Goal: Task Accomplishment & Management: Manage account settings

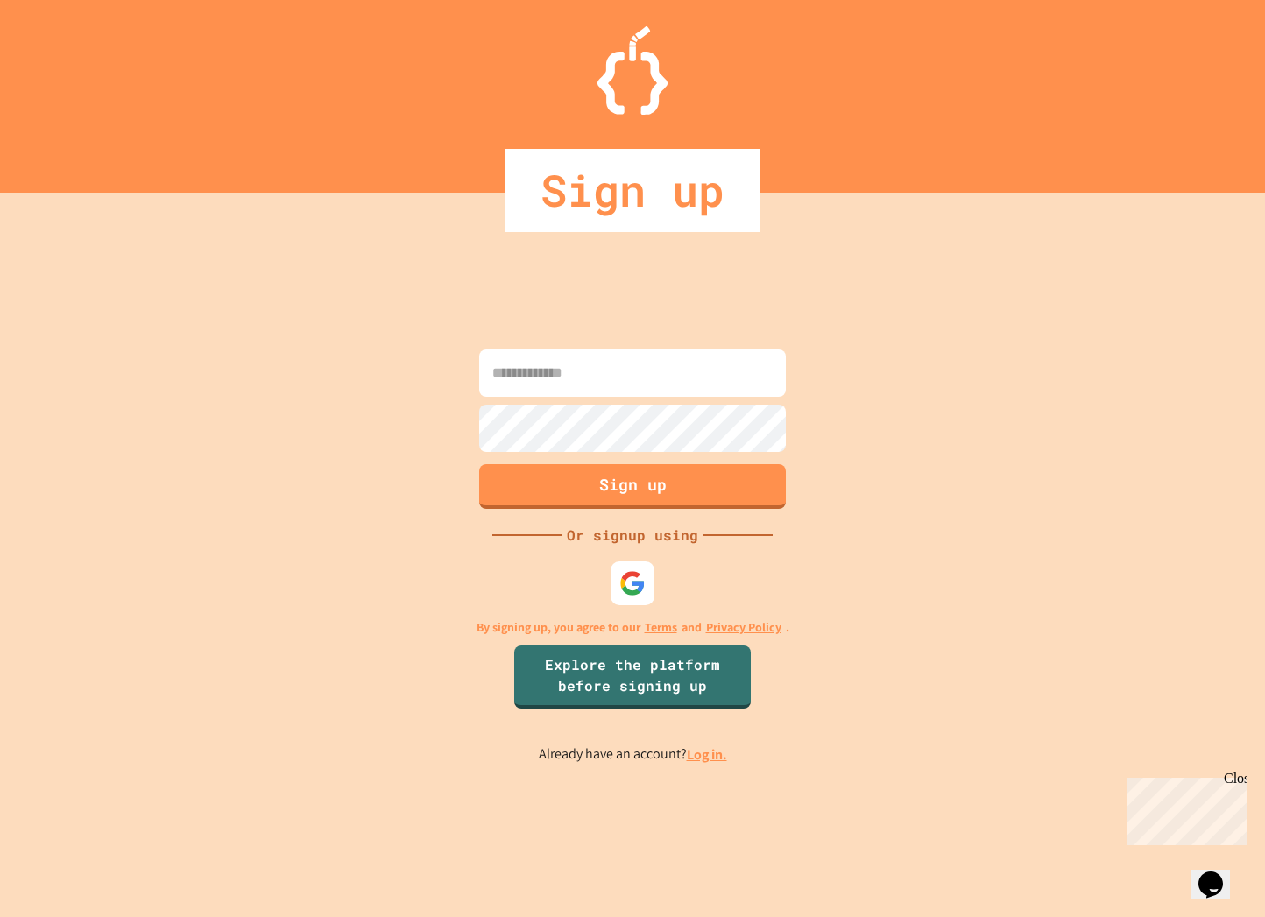
click at [646, 362] on input at bounding box center [632, 373] width 307 height 47
click at [632, 572] on img at bounding box center [633, 583] width 28 height 28
click at [641, 582] on img at bounding box center [633, 583] width 29 height 29
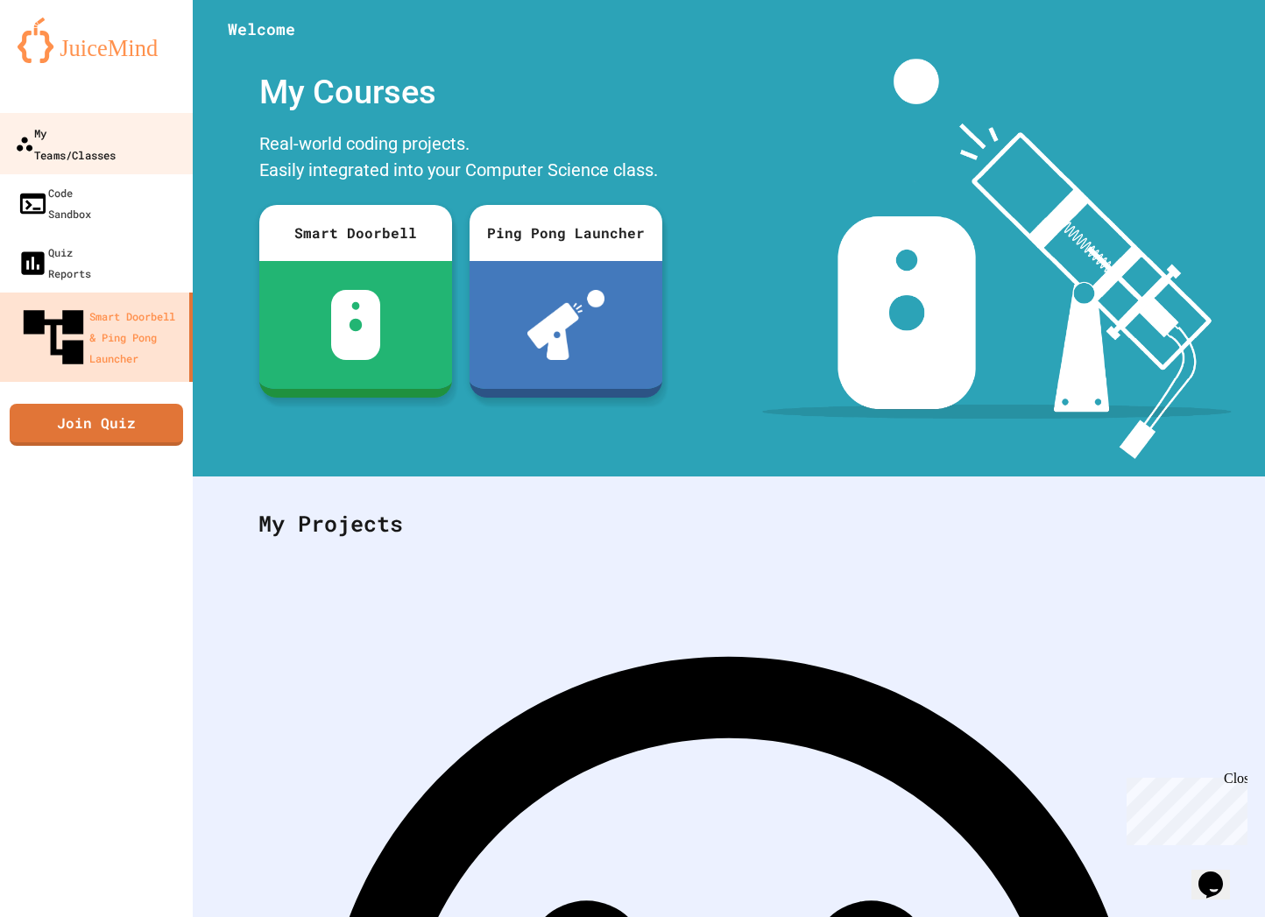
click at [111, 128] on div "My Teams/Classes" at bounding box center [65, 143] width 101 height 43
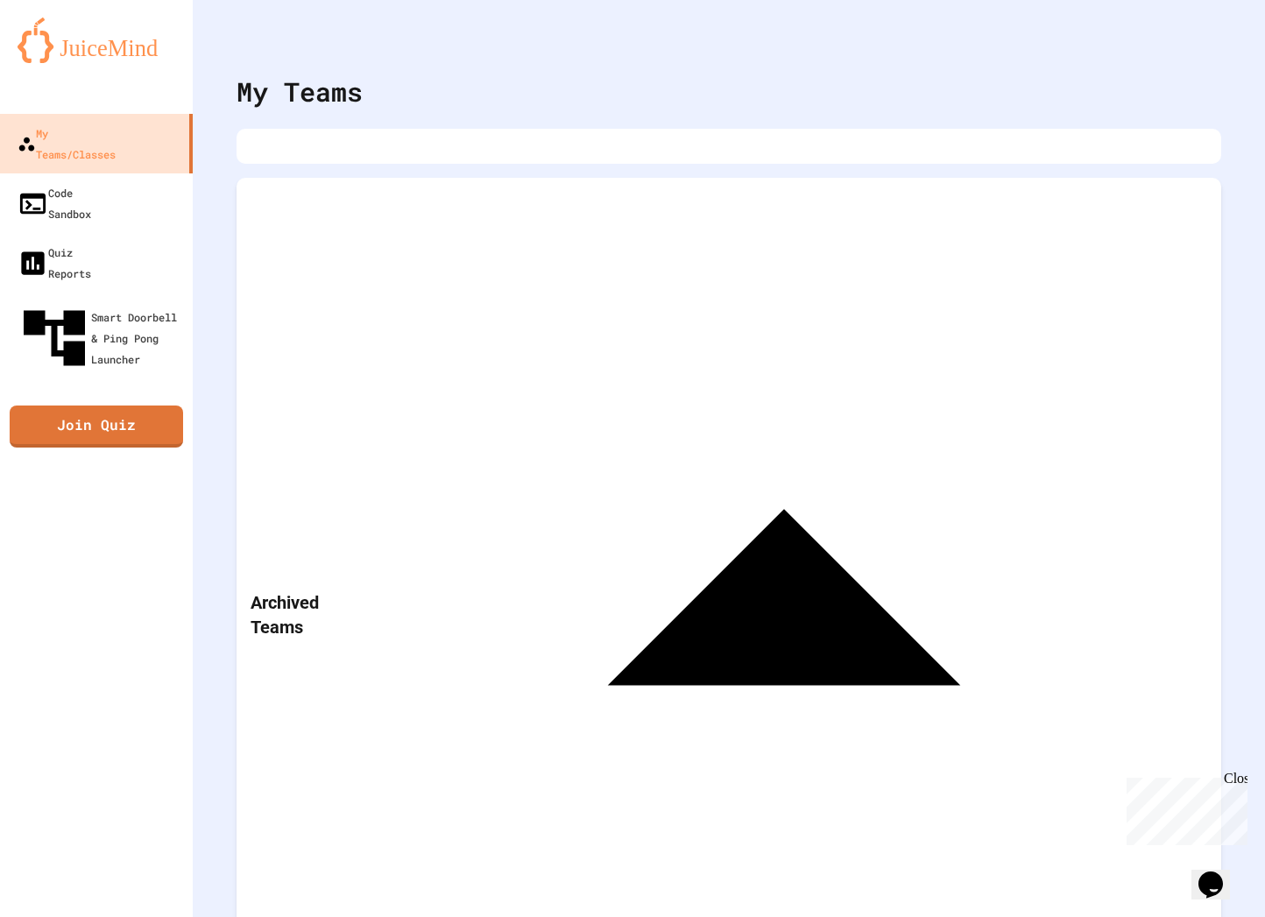
click at [533, 218] on div "Archived Teams" at bounding box center [729, 615] width 985 height 874
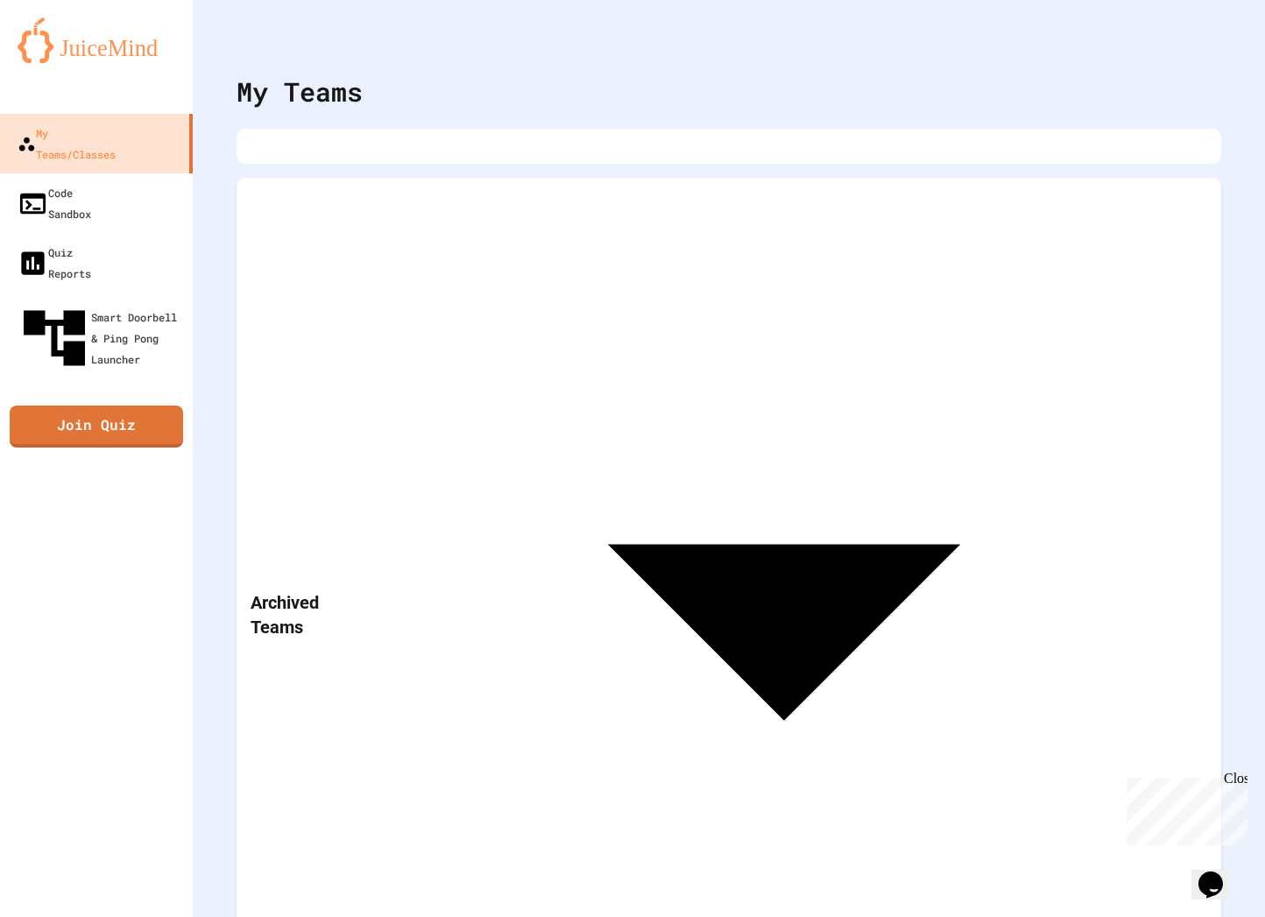
click at [533, 218] on div "Archived Teams" at bounding box center [729, 615] width 985 height 874
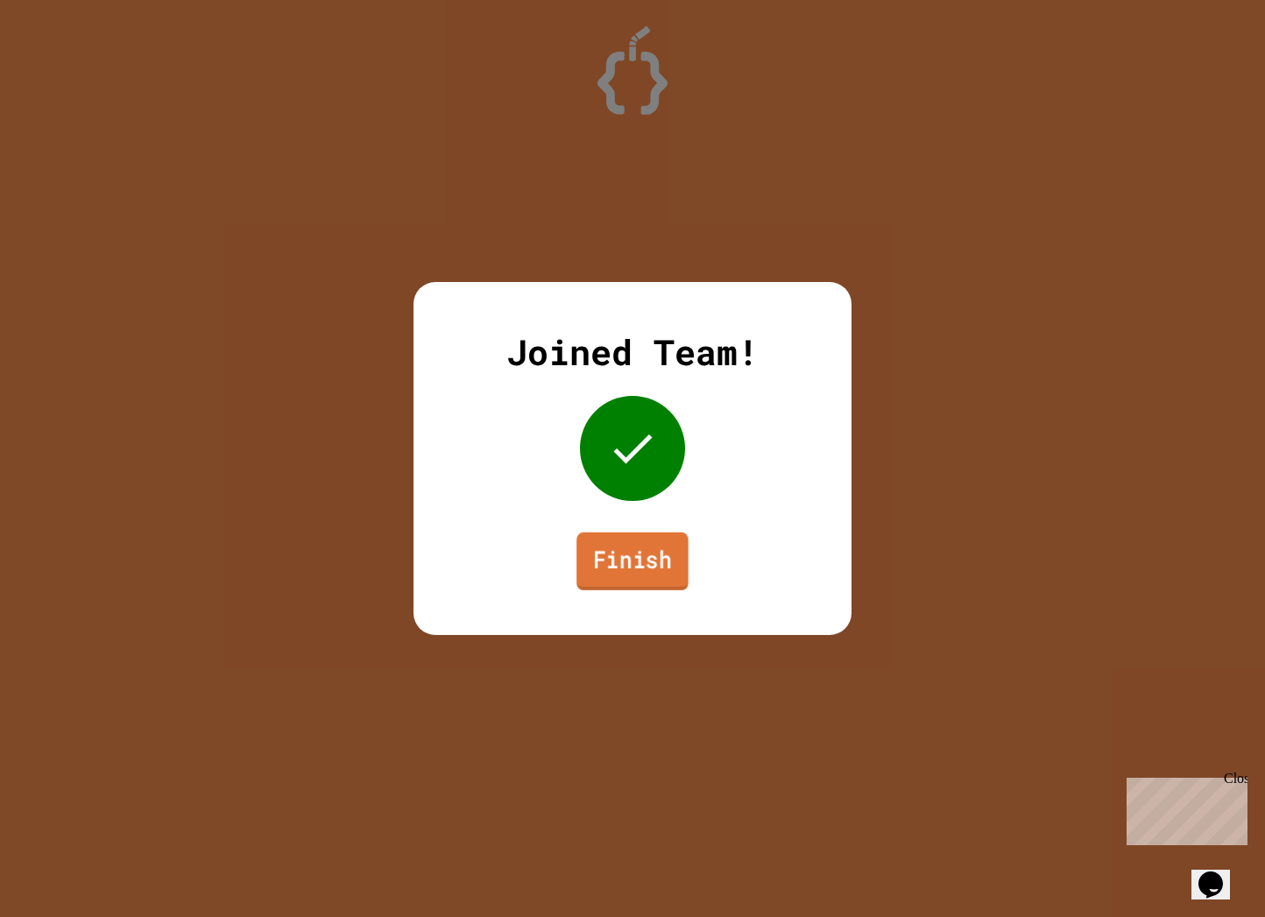
click at [639, 566] on link "Finish" at bounding box center [633, 562] width 112 height 58
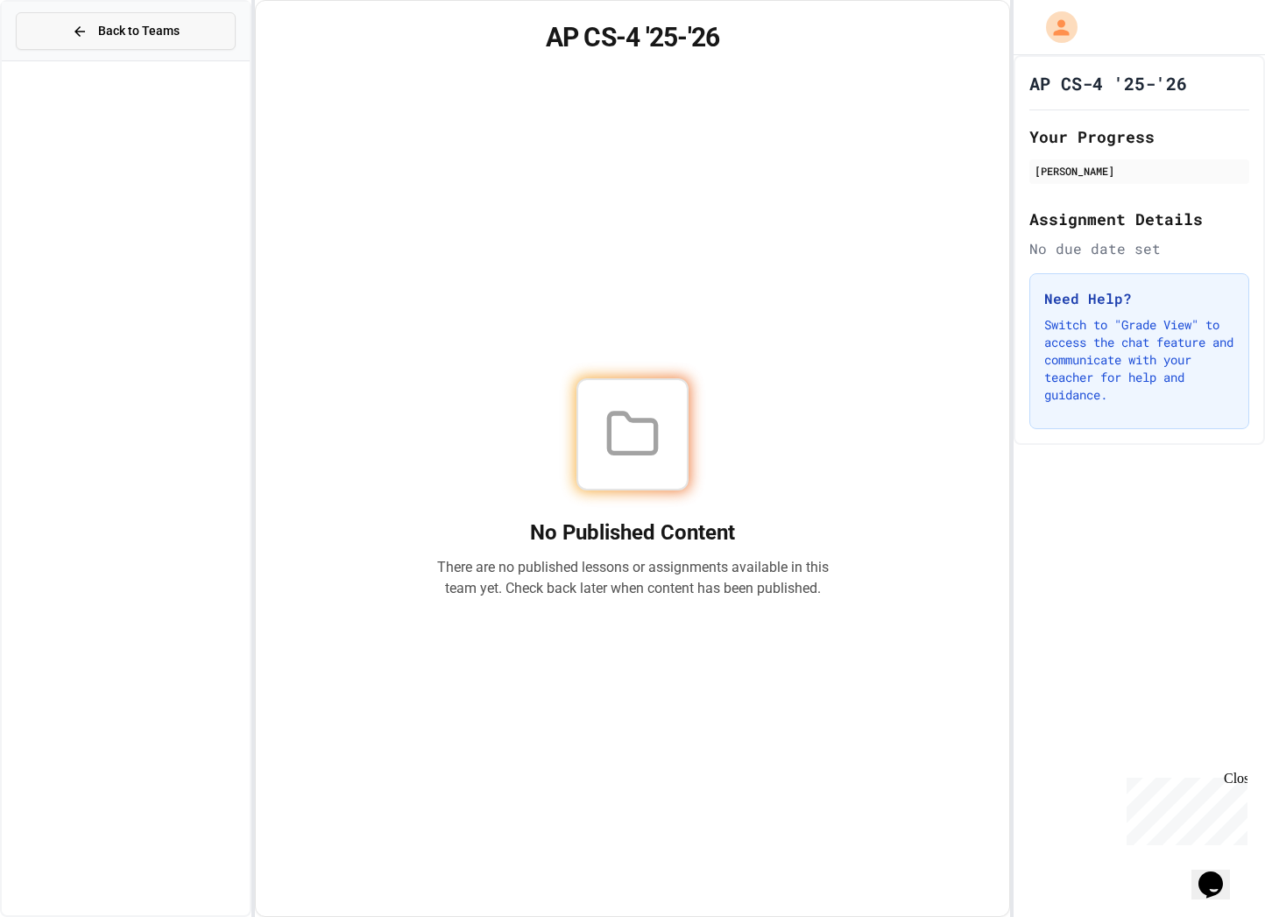
click at [112, 18] on button "Back to Teams" at bounding box center [126, 31] width 220 height 38
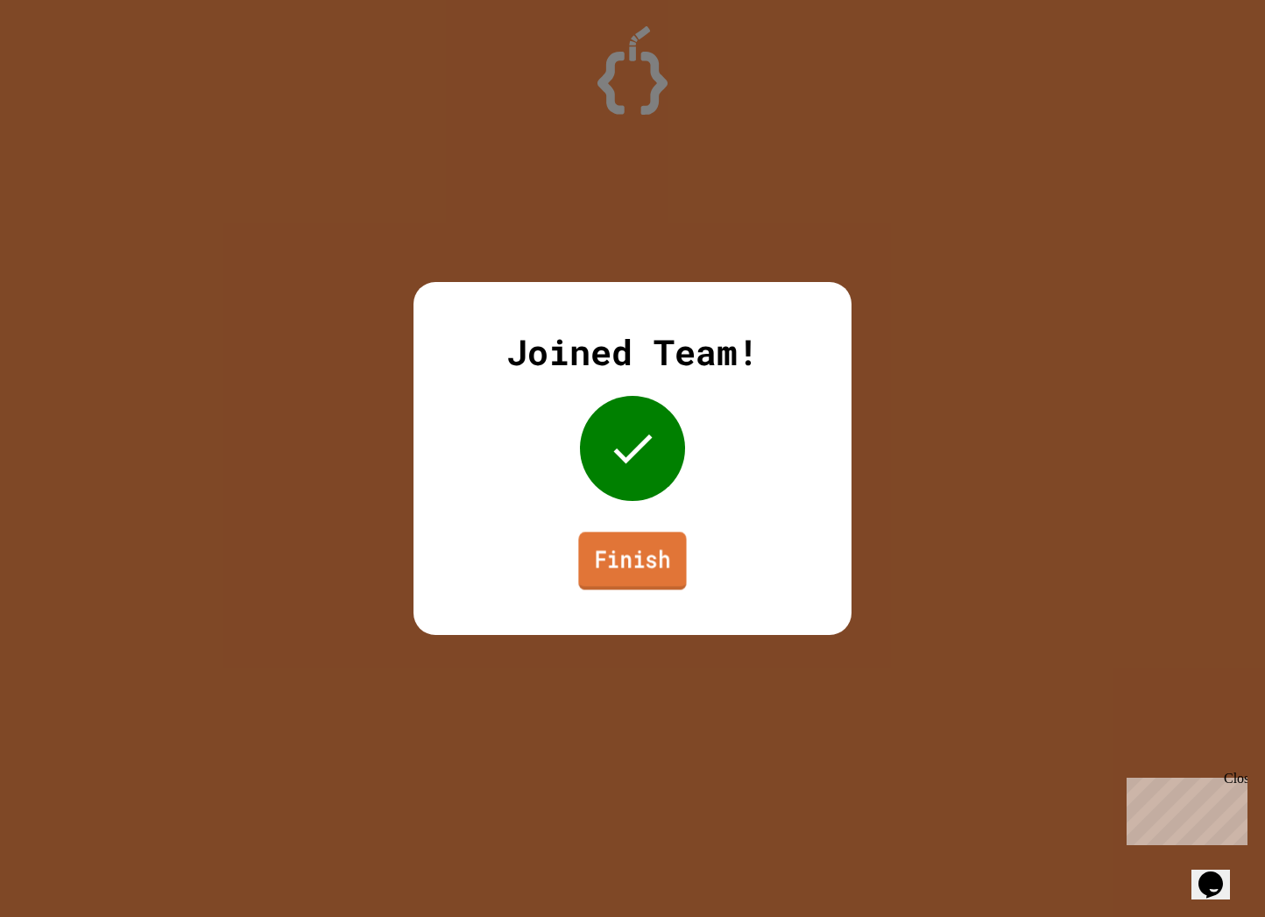
click at [633, 563] on link "Finish" at bounding box center [632, 561] width 108 height 58
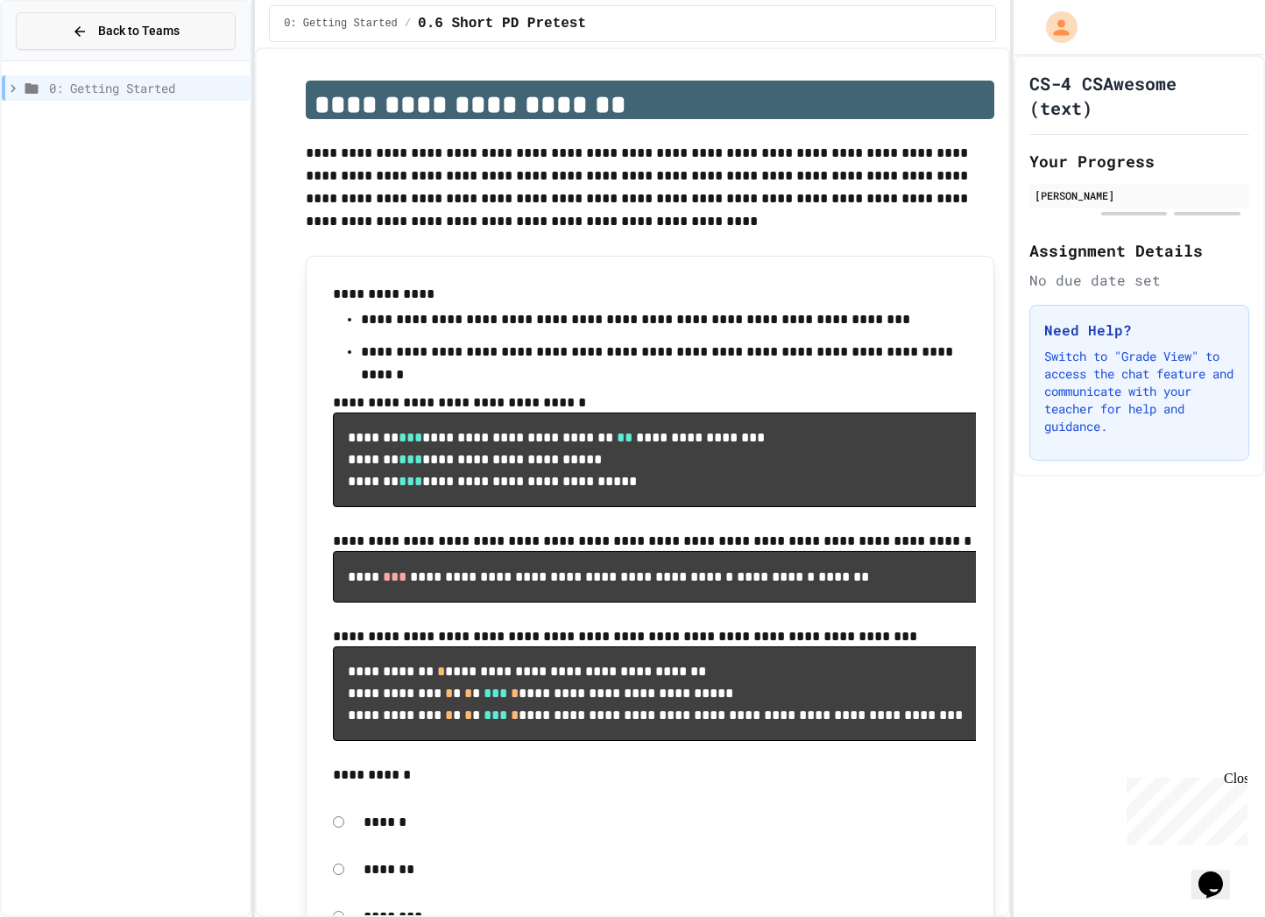
click at [135, 35] on span "Back to Teams" at bounding box center [138, 31] width 81 height 18
